Goal: Task Accomplishment & Management: Use online tool/utility

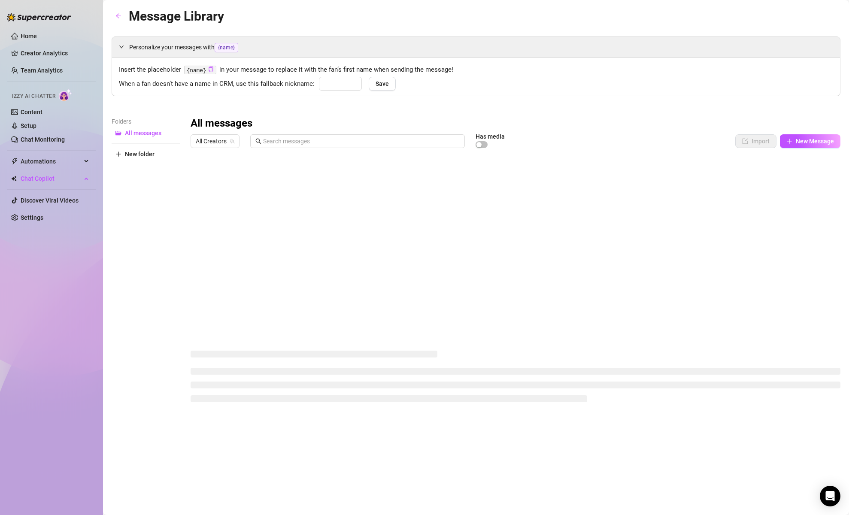
type input "babyyy"
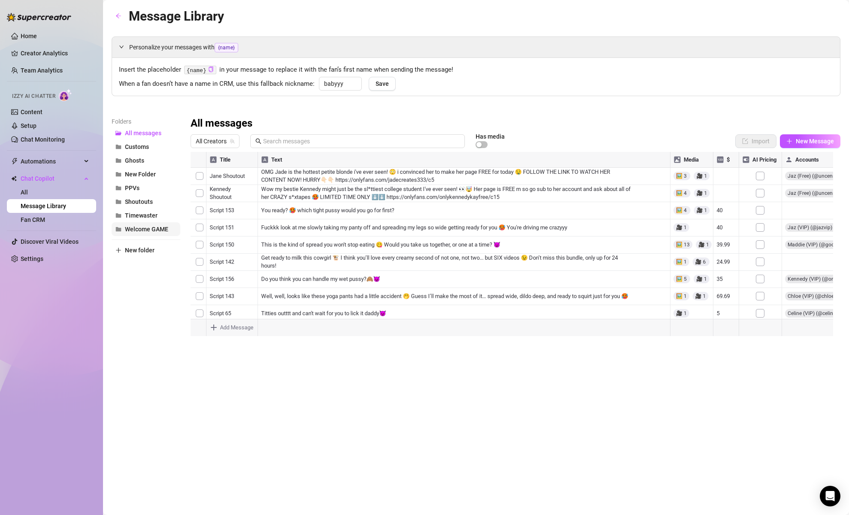
click at [141, 232] on span "Welcome GAME" at bounding box center [146, 229] width 43 height 7
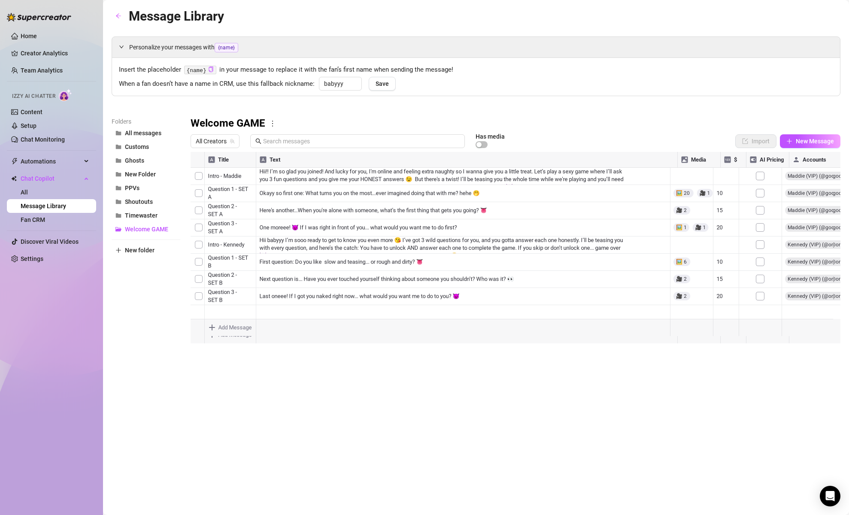
scroll to position [0, 4]
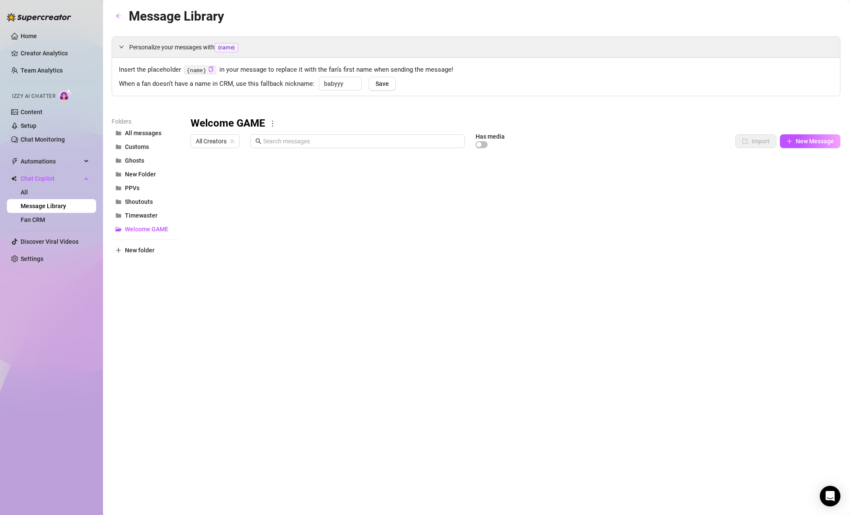
drag, startPoint x: 838, startPoint y: 258, endPoint x: 840, endPoint y: 286, distance: 27.9
click at [840, 286] on div at bounding box center [516, 247] width 650 height 191
click at [136, 163] on span "Ghosts" at bounding box center [134, 160] width 19 height 7
click at [140, 149] on span "Customs" at bounding box center [137, 146] width 24 height 7
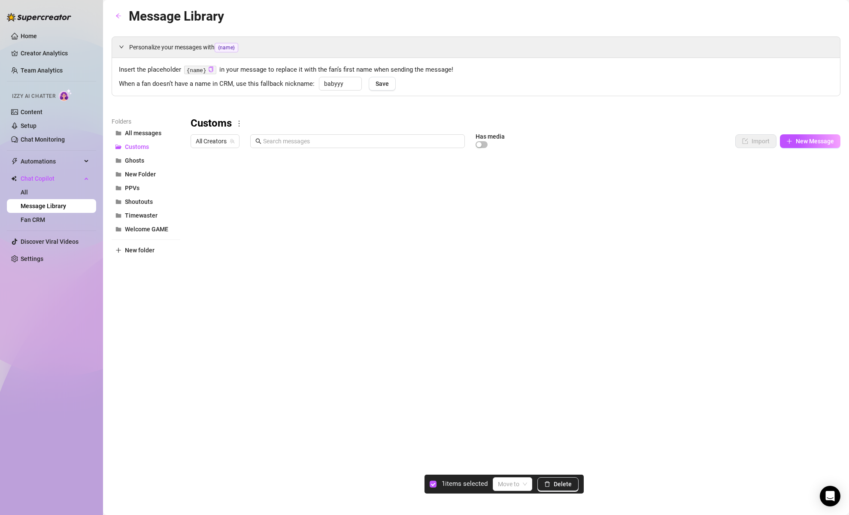
click at [199, 175] on div at bounding box center [516, 247] width 650 height 191
click at [569, 482] on span "Delete" at bounding box center [563, 484] width 18 height 7
click at [143, 174] on span "New Folder" at bounding box center [140, 174] width 31 height 7
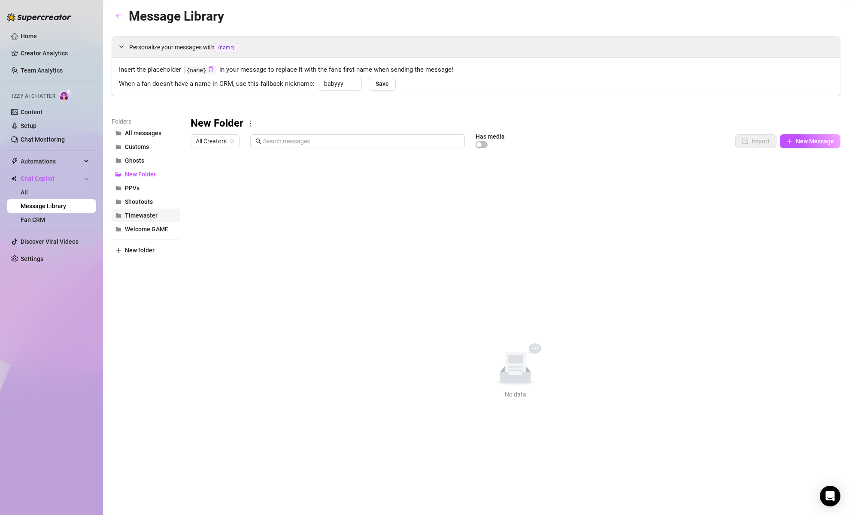
click at [141, 210] on button "Timewaster" at bounding box center [146, 216] width 69 height 14
click at [131, 189] on span "PPVs" at bounding box center [132, 188] width 15 height 7
click at [133, 203] on span "Shoutouts" at bounding box center [139, 201] width 28 height 7
click at [139, 212] on span "Timewaster" at bounding box center [141, 215] width 33 height 7
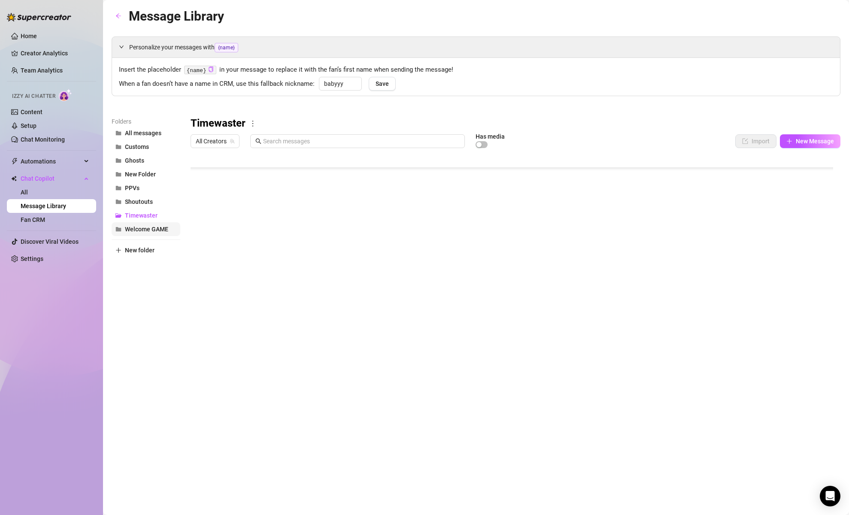
click at [145, 228] on span "Welcome GAME" at bounding box center [146, 229] width 43 height 7
